Goal: Task Accomplishment & Management: Manage account settings

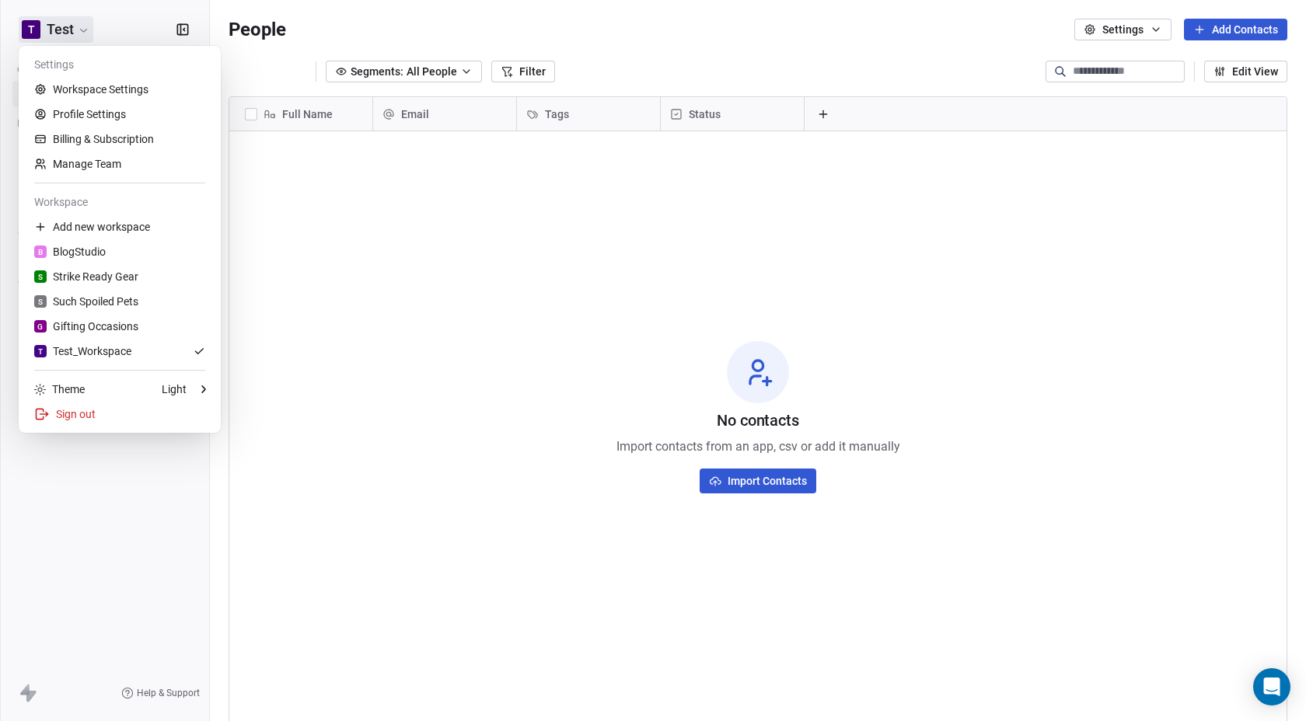
scroll to position [623, 1084]
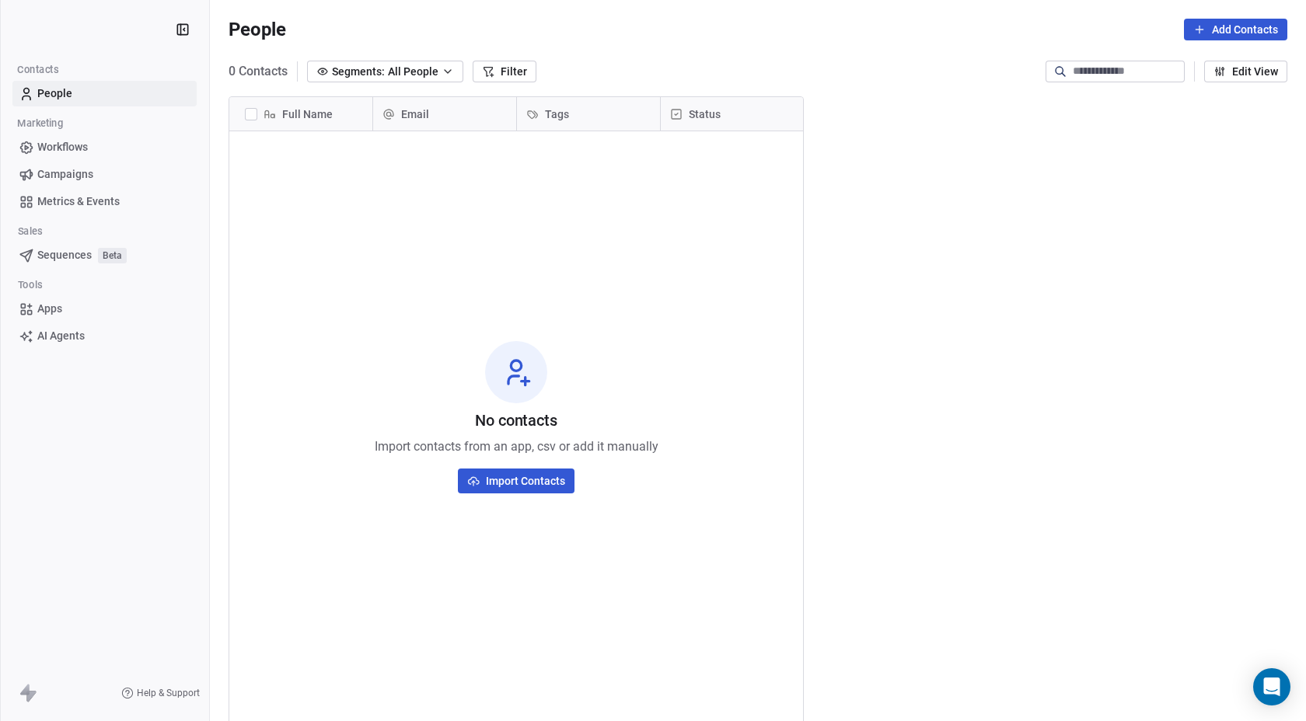
scroll to position [623, 1084]
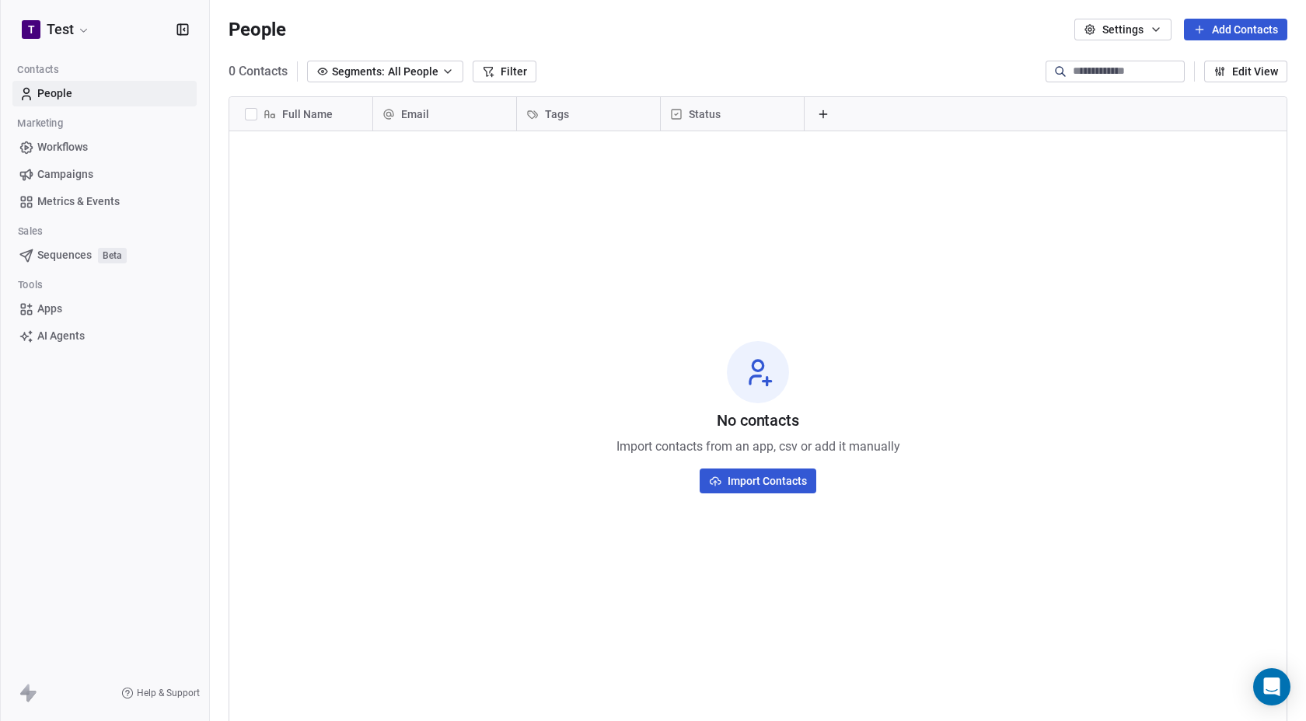
click at [1137, 30] on button "Settings" at bounding box center [1122, 30] width 97 height 22
click at [974, 51] on html "T Test Contacts People Marketing Workflows Campaigns Metrics & Events Sales Seq…" at bounding box center [653, 360] width 1306 height 721
click at [81, 176] on span "Campaigns" at bounding box center [65, 174] width 56 height 16
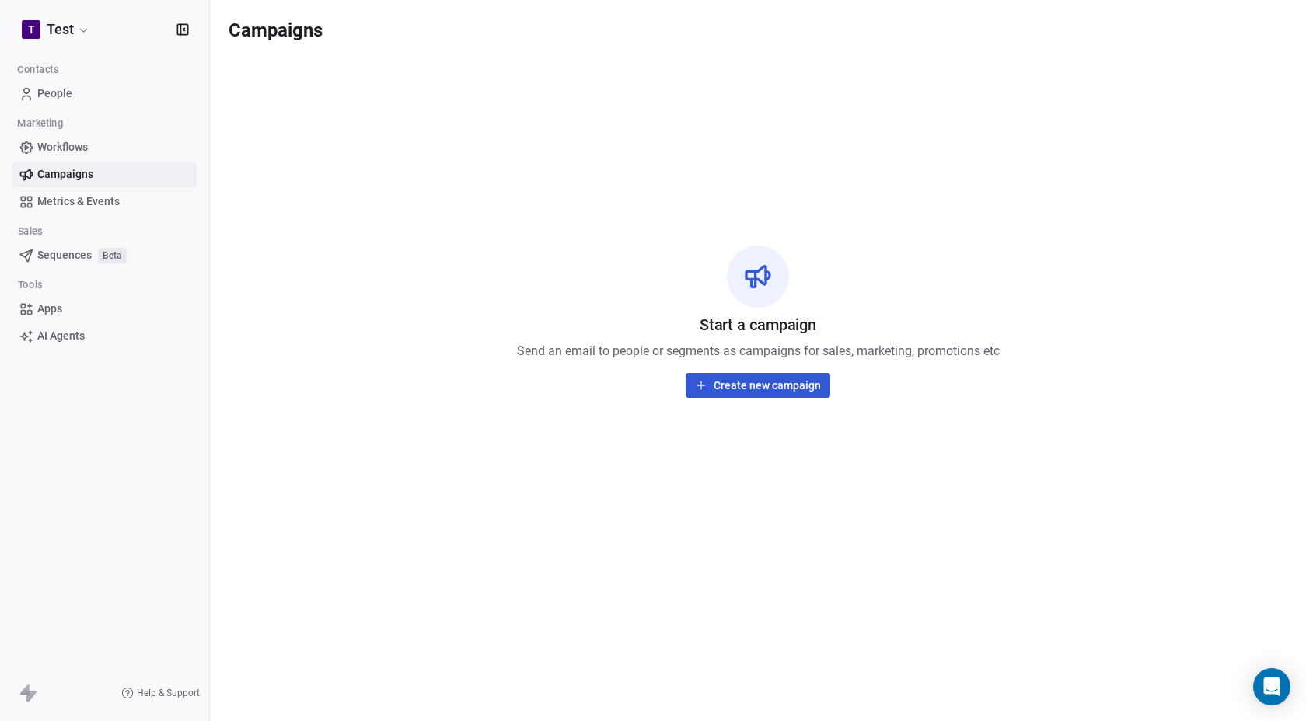
click at [82, 200] on span "Metrics & Events" at bounding box center [78, 202] width 82 height 16
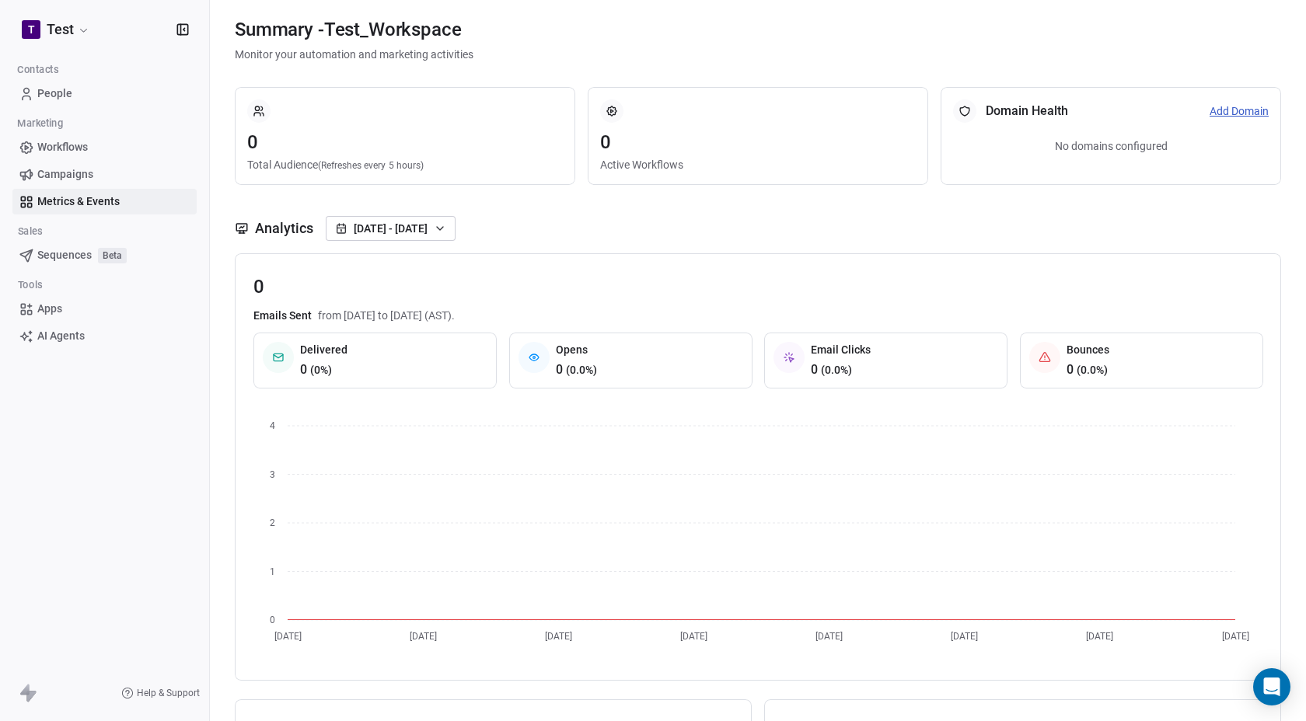
click at [68, 319] on link "Apps" at bounding box center [104, 309] width 184 height 26
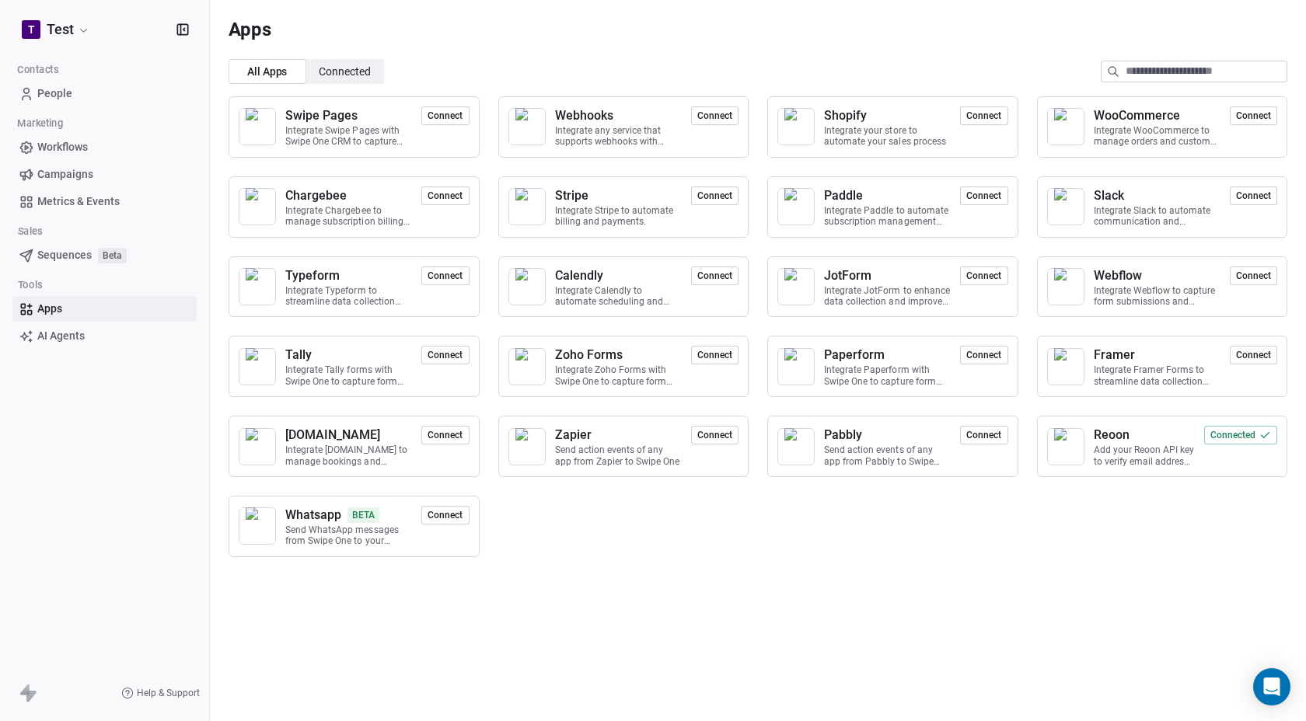
click at [75, 336] on span "AI Agents" at bounding box center [60, 336] width 47 height 16
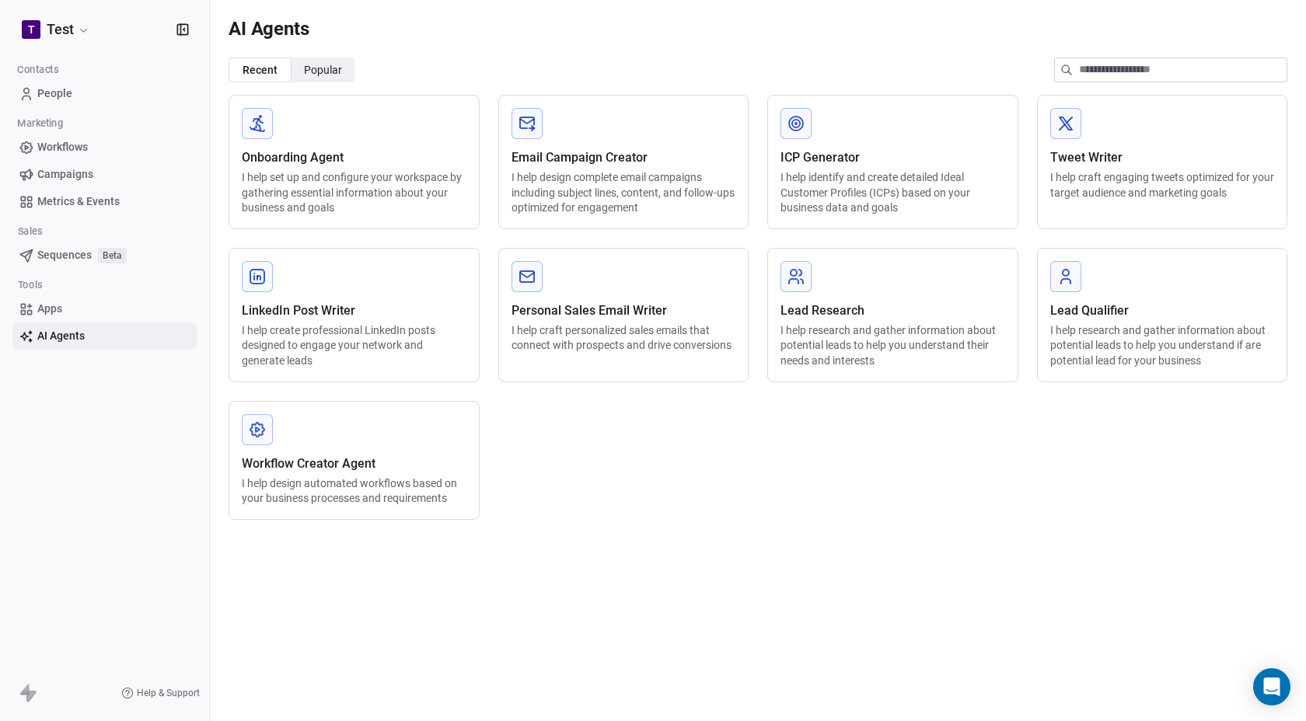
click at [30, 692] on icon at bounding box center [31, 696] width 9 height 11
click at [70, 309] on link "Apps" at bounding box center [104, 309] width 184 height 26
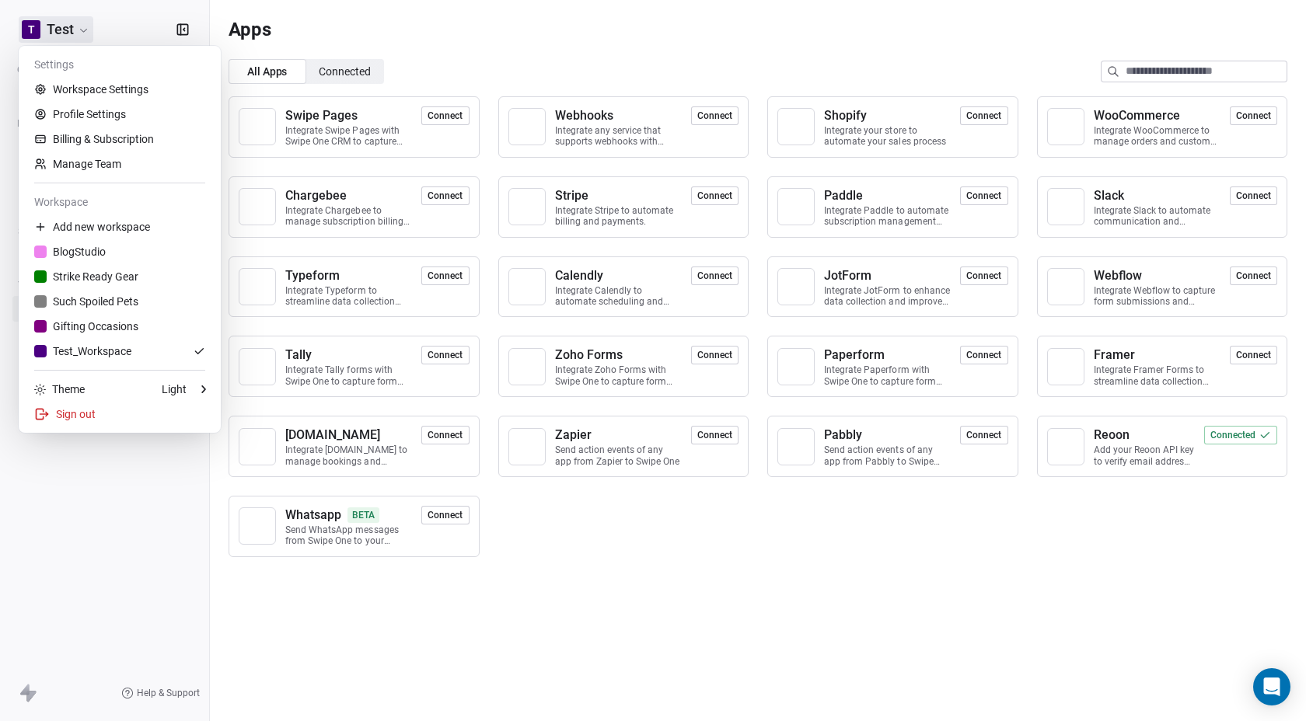
click at [65, 37] on html "T Test Contacts People Marketing Workflows Campaigns Metrics & Events Sales Seq…" at bounding box center [653, 360] width 1306 height 721
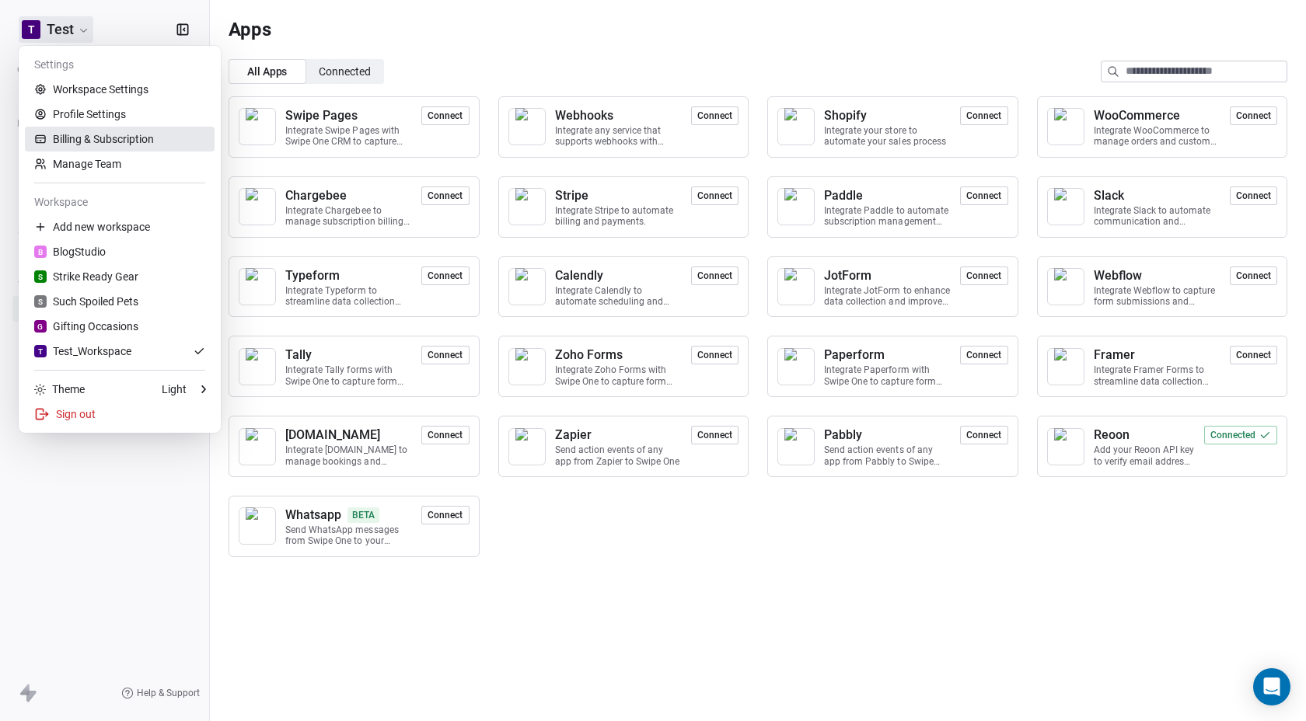
click at [99, 134] on link "Billing & Subscription" at bounding box center [120, 139] width 190 height 25
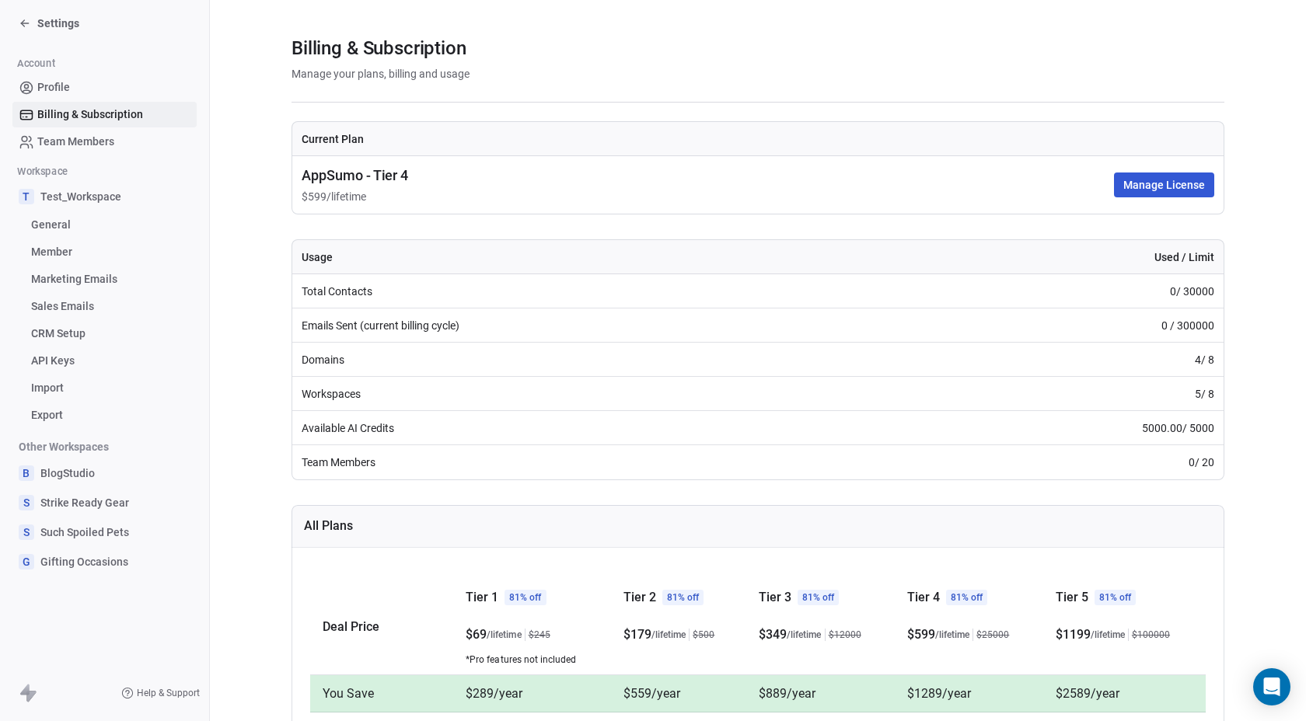
scroll to position [16, 0]
click at [75, 361] on span "API Keys" at bounding box center [53, 361] width 44 height 16
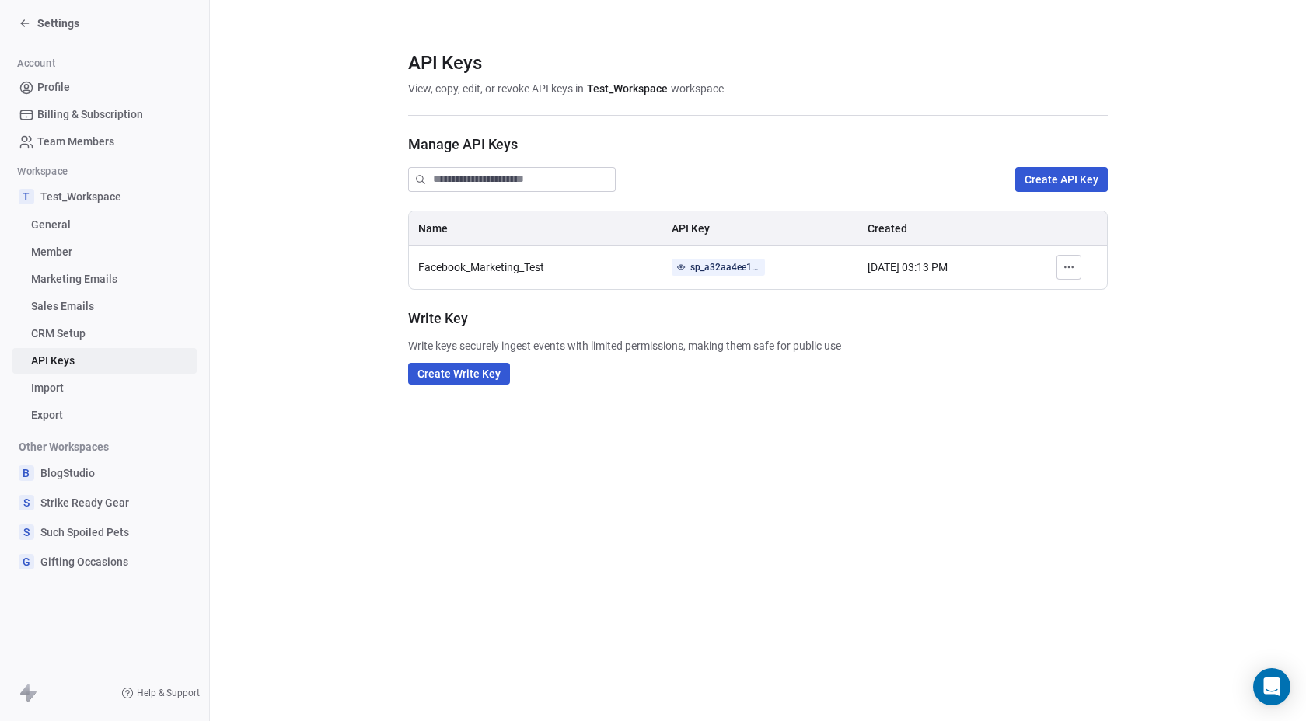
click at [532, 267] on span "Facebook_Marketing_Test" at bounding box center [481, 267] width 126 height 12
copy span "Facebook_Marketing_Test"
click at [698, 266] on div "sp_a32aa4ee12864596af615fcfa54eb307" at bounding box center [725, 267] width 70 height 14
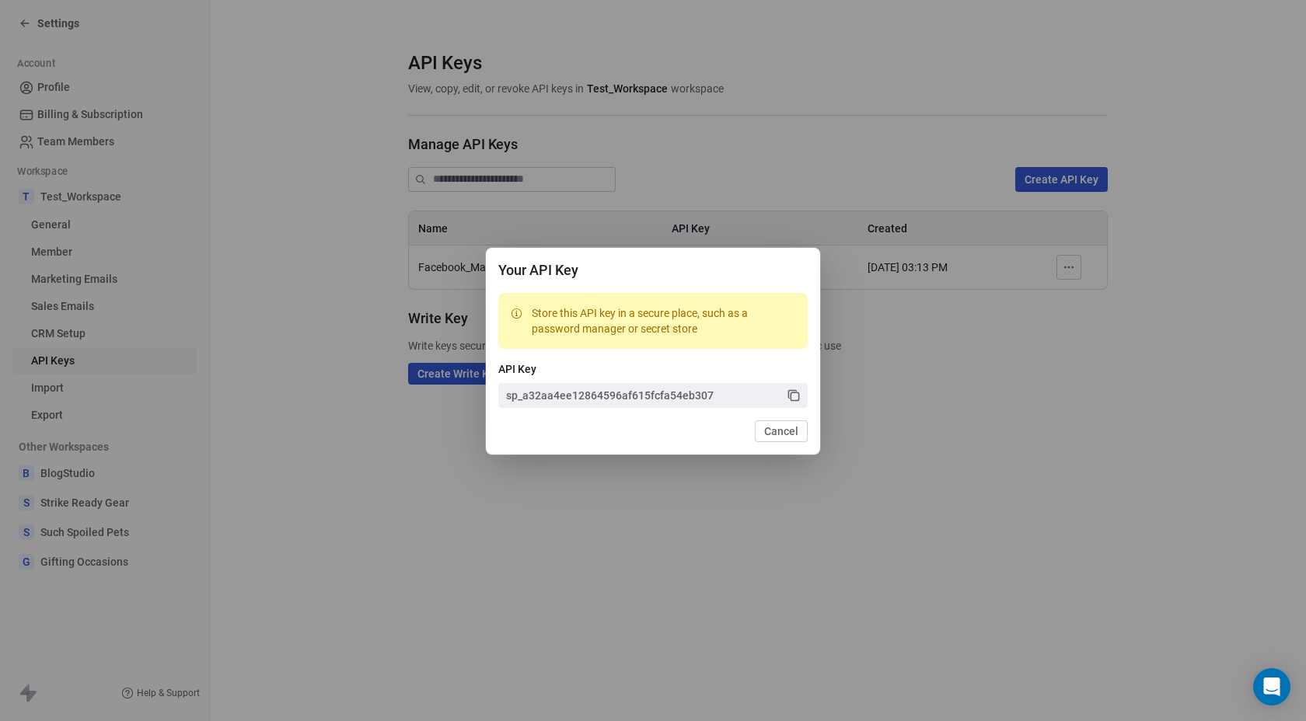
click at [790, 393] on icon at bounding box center [794, 396] width 8 height 8
click at [766, 431] on button "Cancel" at bounding box center [781, 431] width 53 height 22
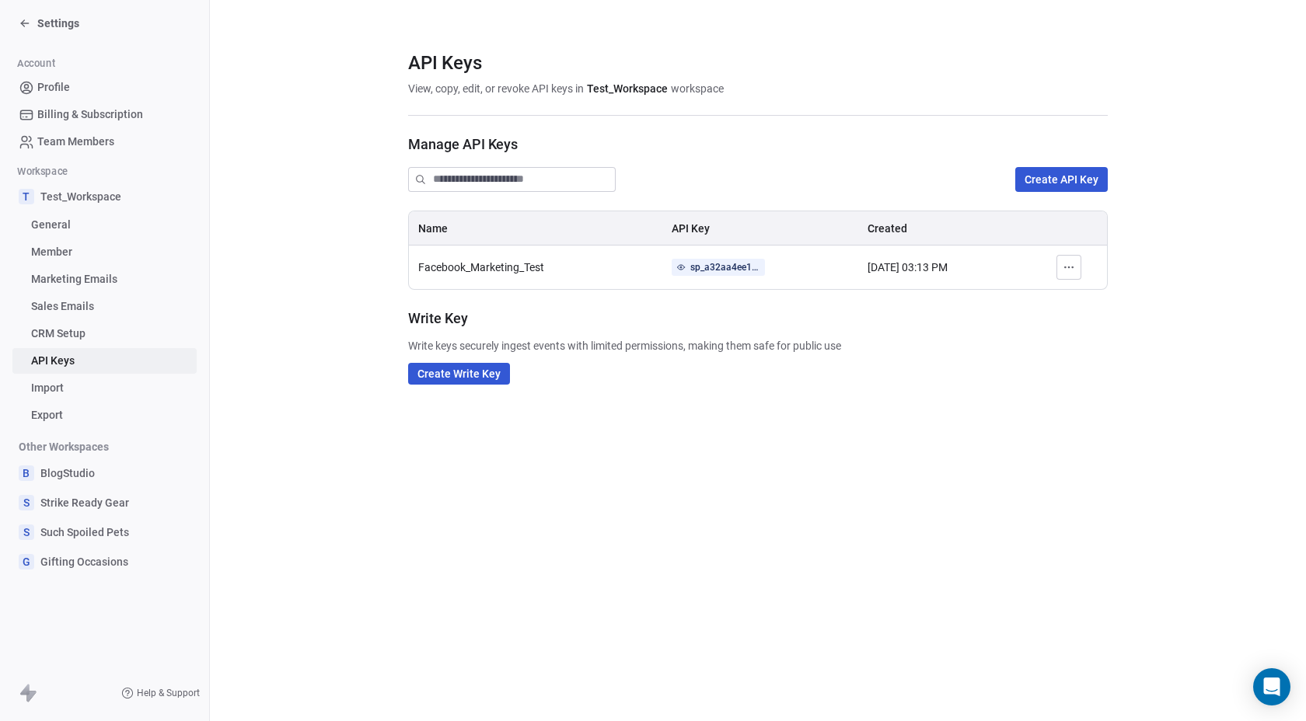
click at [27, 29] on icon at bounding box center [25, 23] width 12 height 12
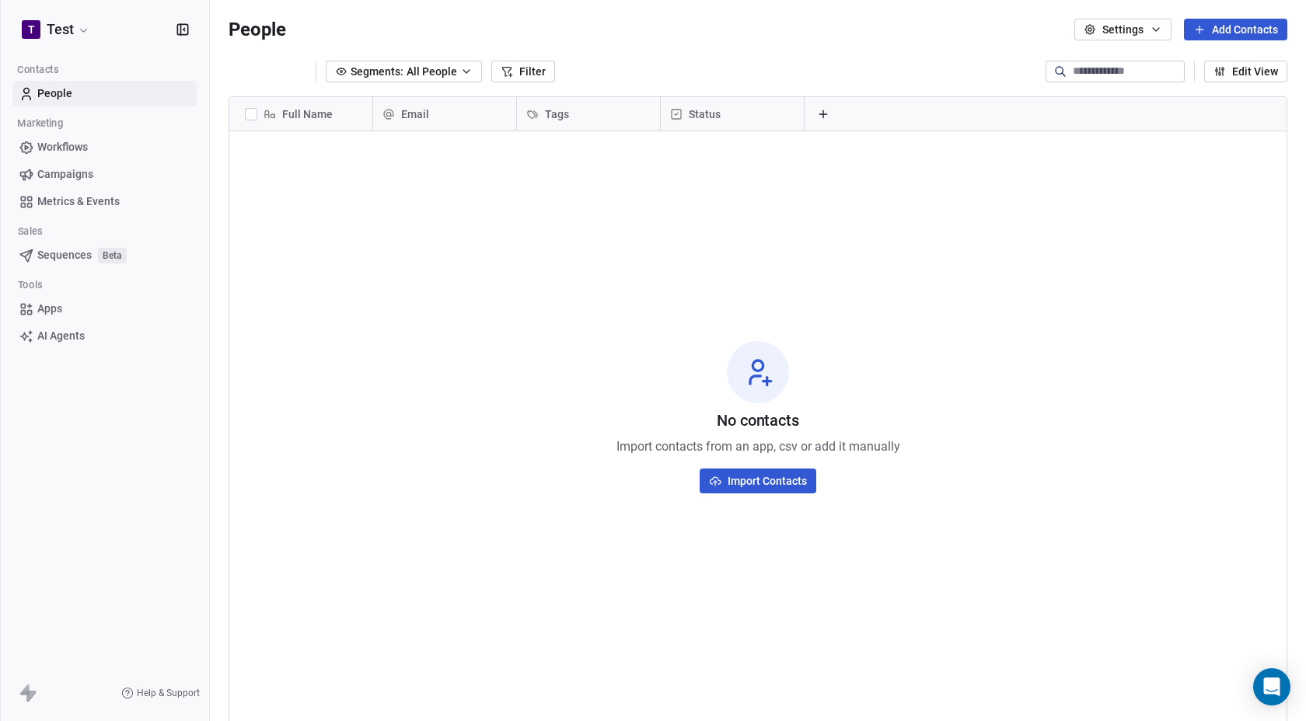
scroll to position [623, 1084]
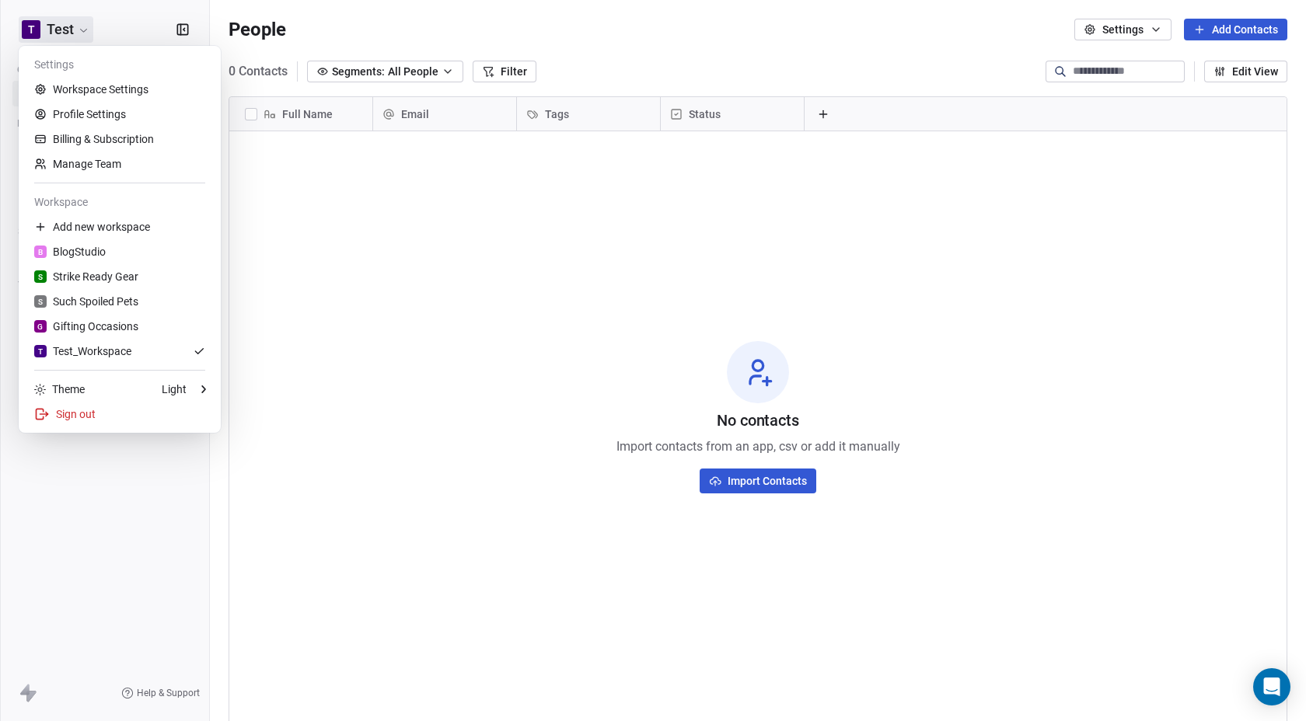
click at [76, 32] on html "T Test Contacts People Marketing Workflows Campaigns Metrics & Events Sales Seq…" at bounding box center [653, 360] width 1306 height 721
click at [95, 87] on link "Workspace Settings" at bounding box center [120, 89] width 190 height 25
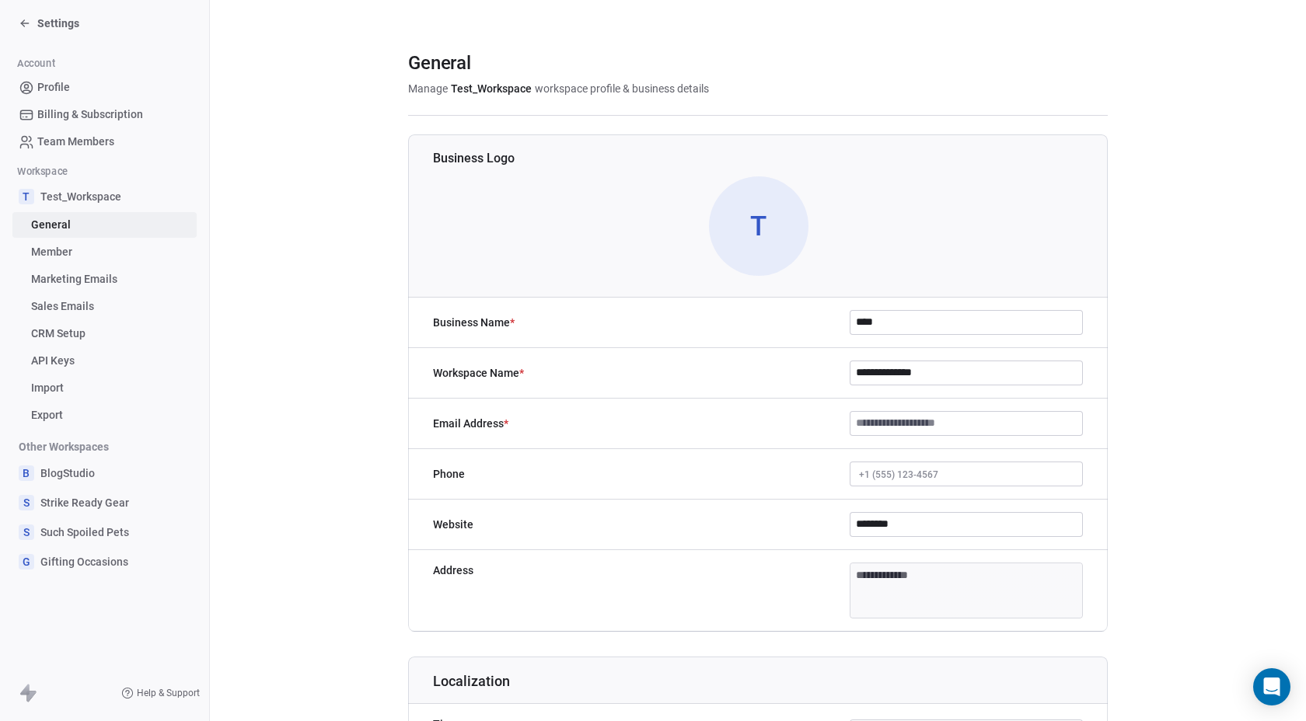
click at [880, 376] on input "**********" at bounding box center [966, 372] width 232 height 23
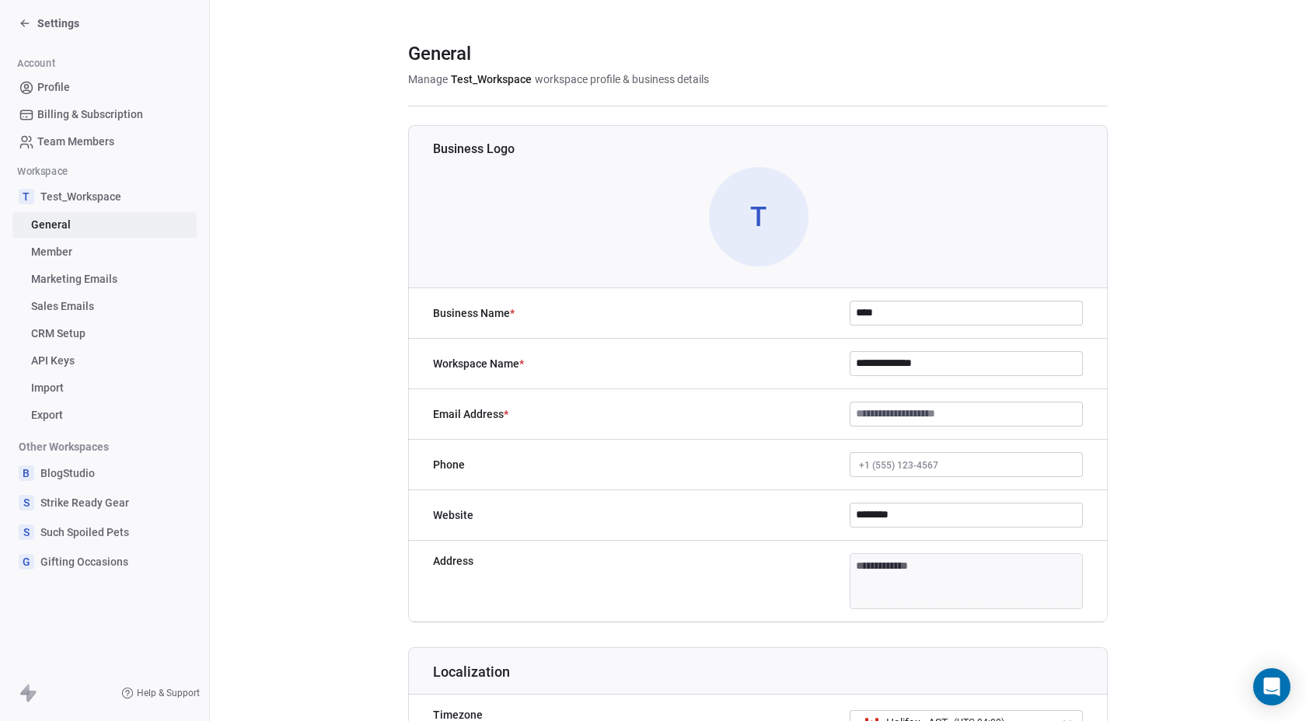
scroll to position [12, 0]
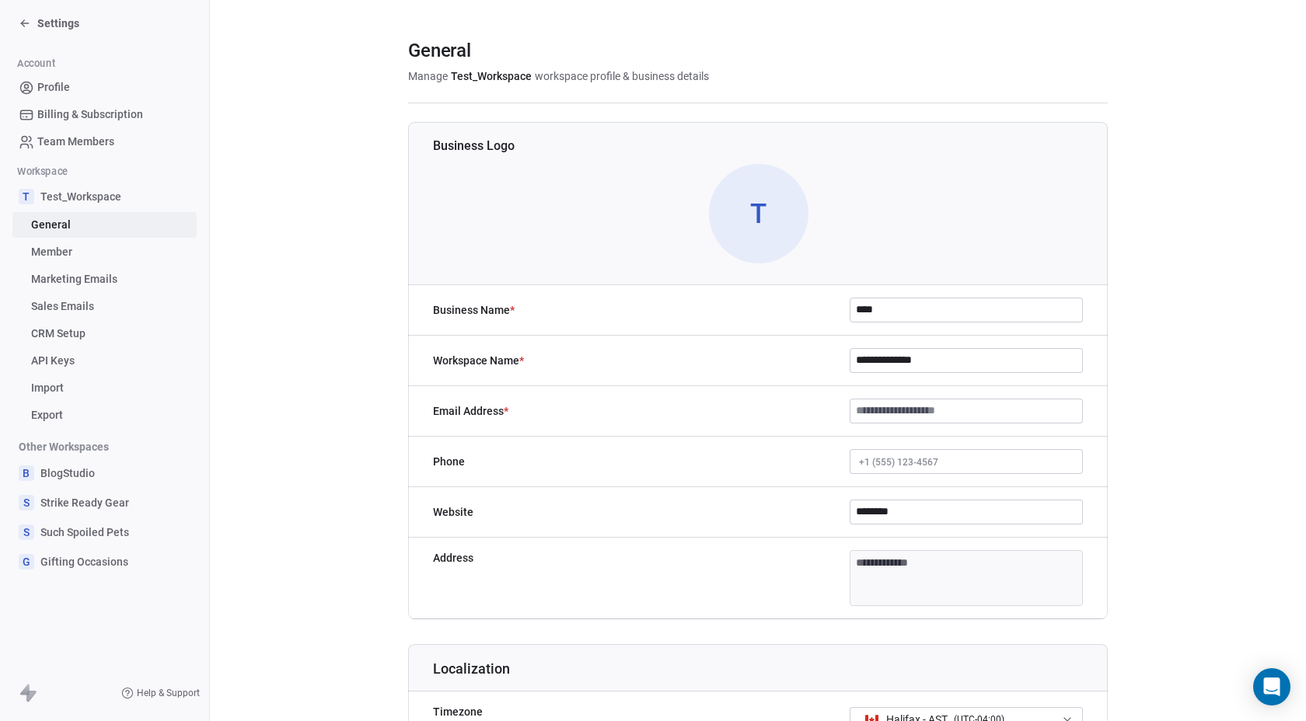
click at [36, 30] on div "Settings" at bounding box center [49, 24] width 61 height 16
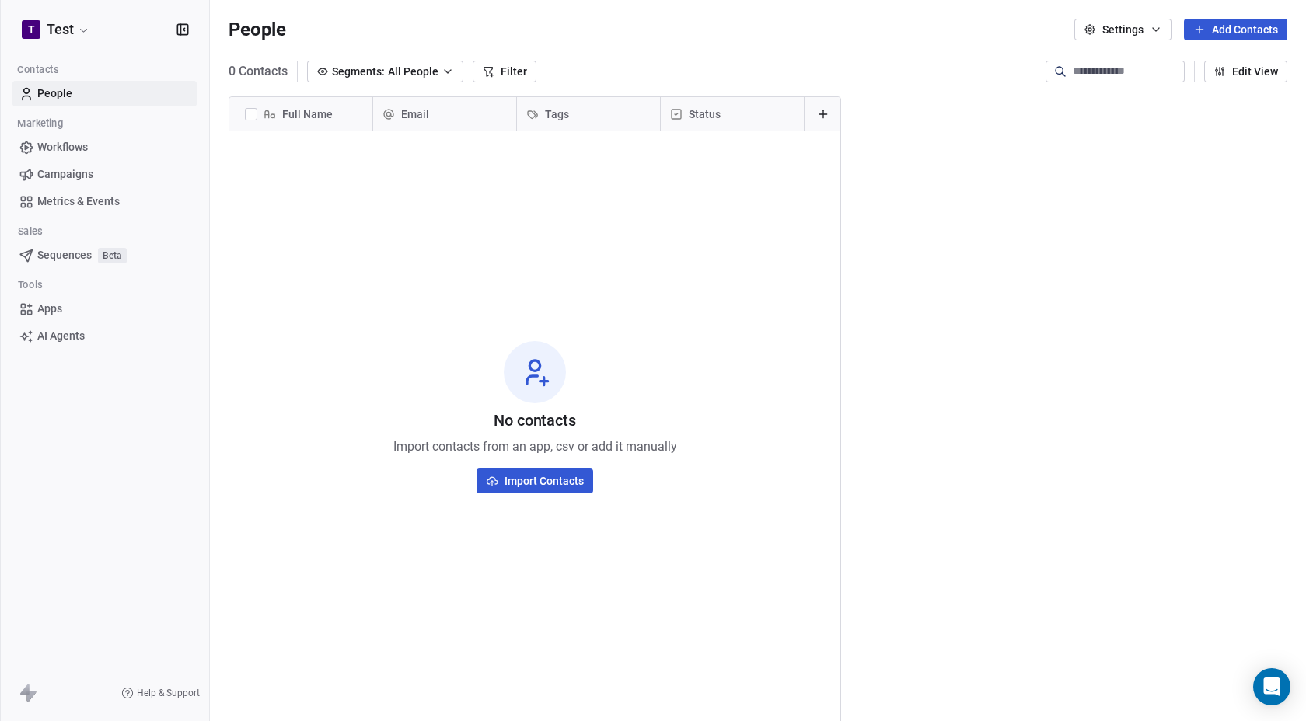
scroll to position [623, 1084]
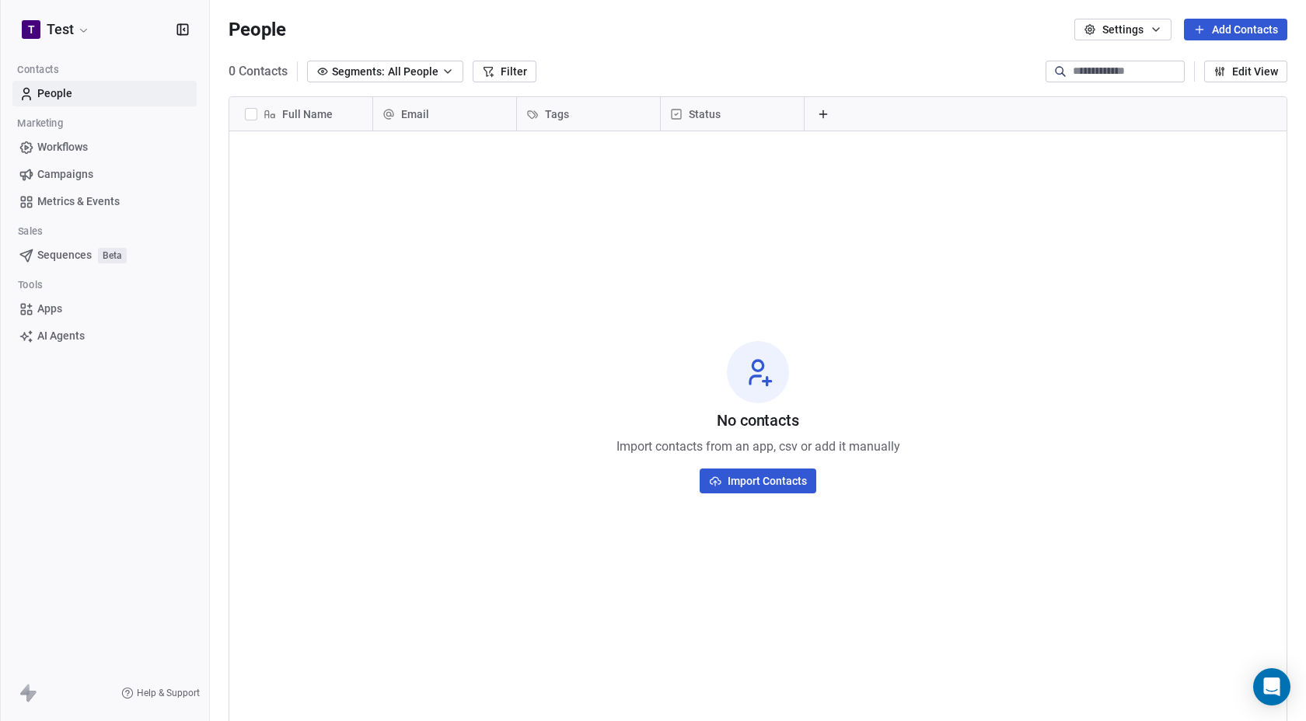
scroll to position [623, 1084]
